Goal: Transaction & Acquisition: Book appointment/travel/reservation

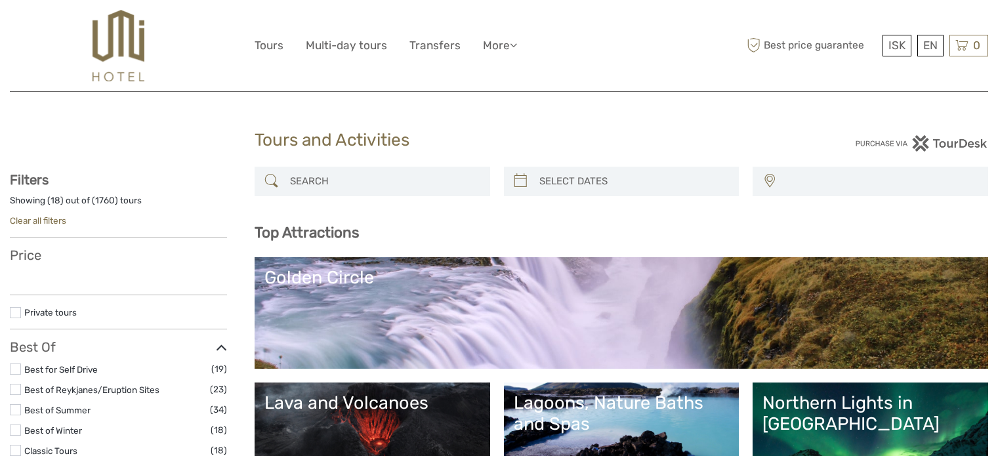
select select
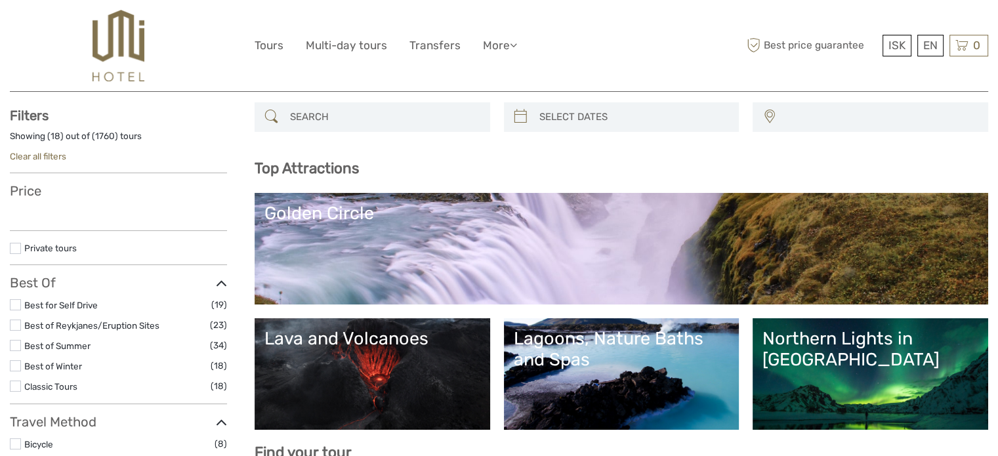
select select
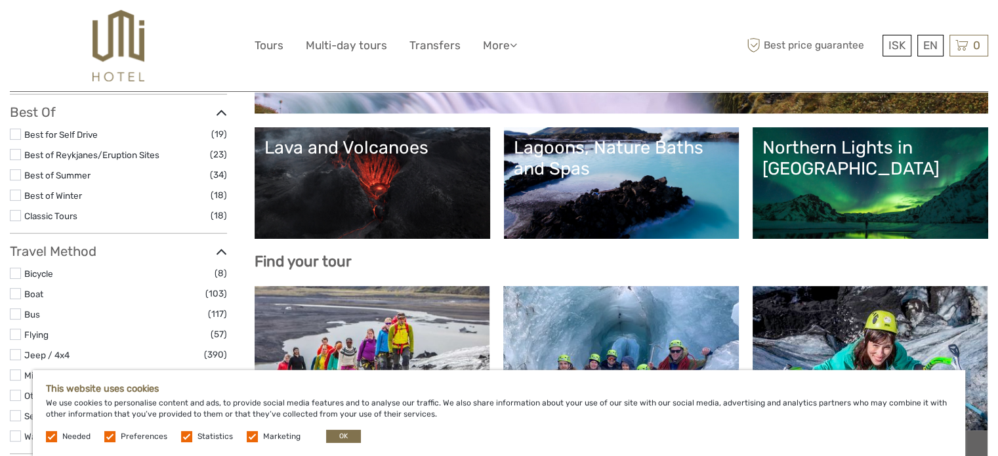
scroll to position [263, 0]
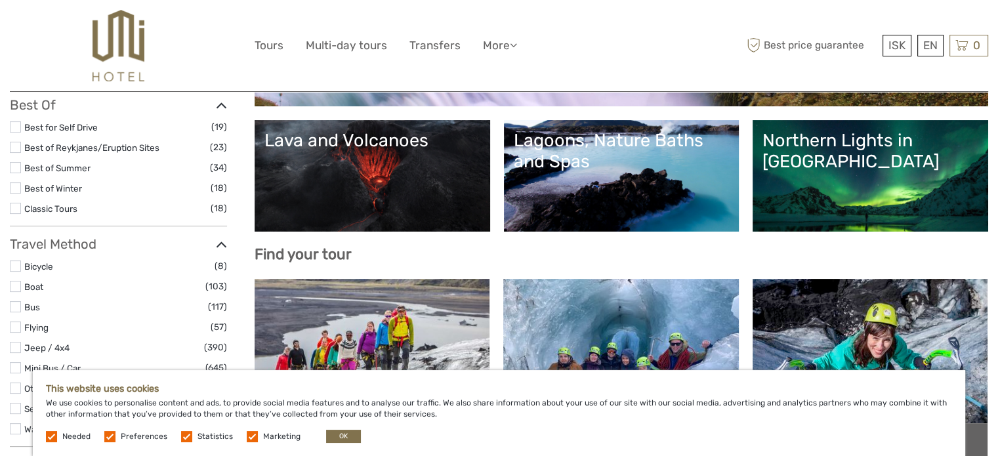
click at [607, 137] on div "Lagoons, Nature Baths and Spas" at bounding box center [622, 151] width 216 height 43
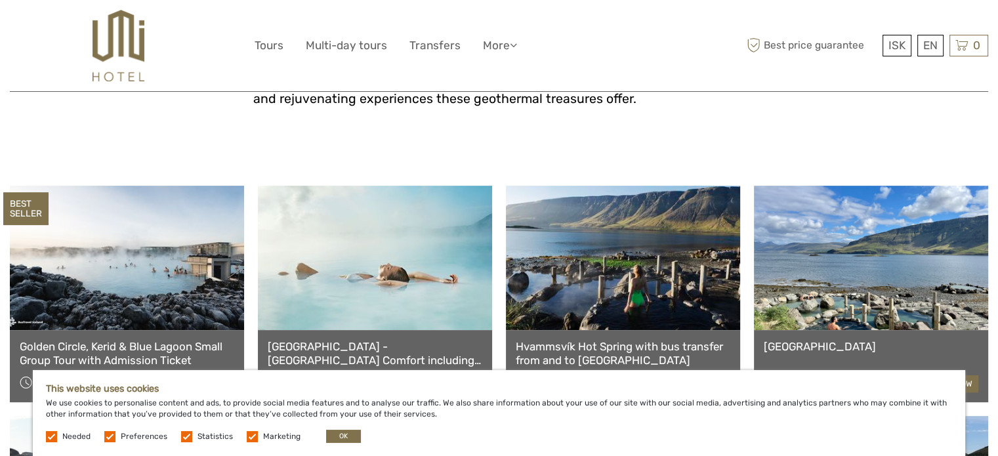
scroll to position [459, 0]
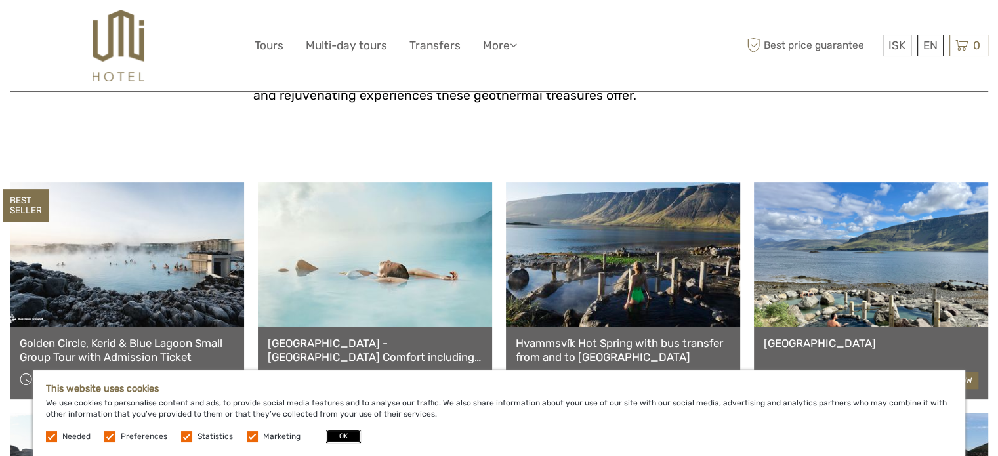
click at [339, 436] on button "OK" at bounding box center [343, 436] width 35 height 13
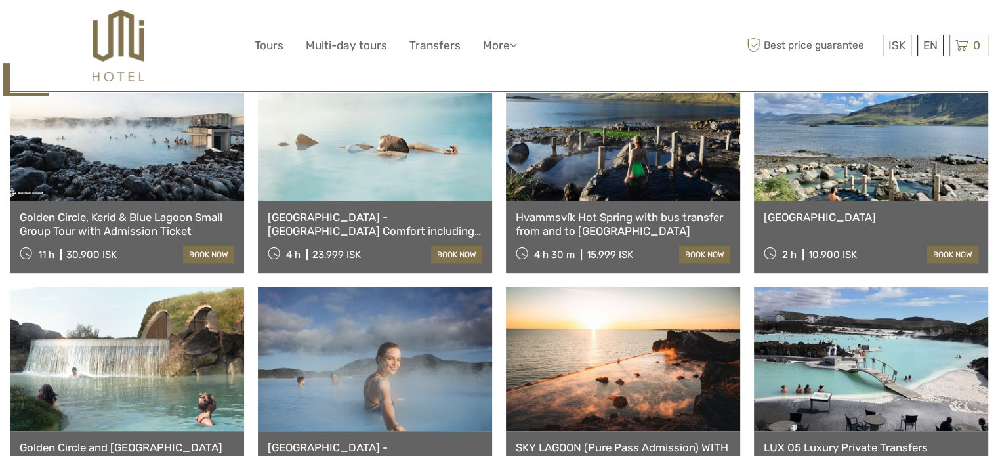
scroll to position [525, 0]
